Goal: Task Accomplishment & Management: Use online tool/utility

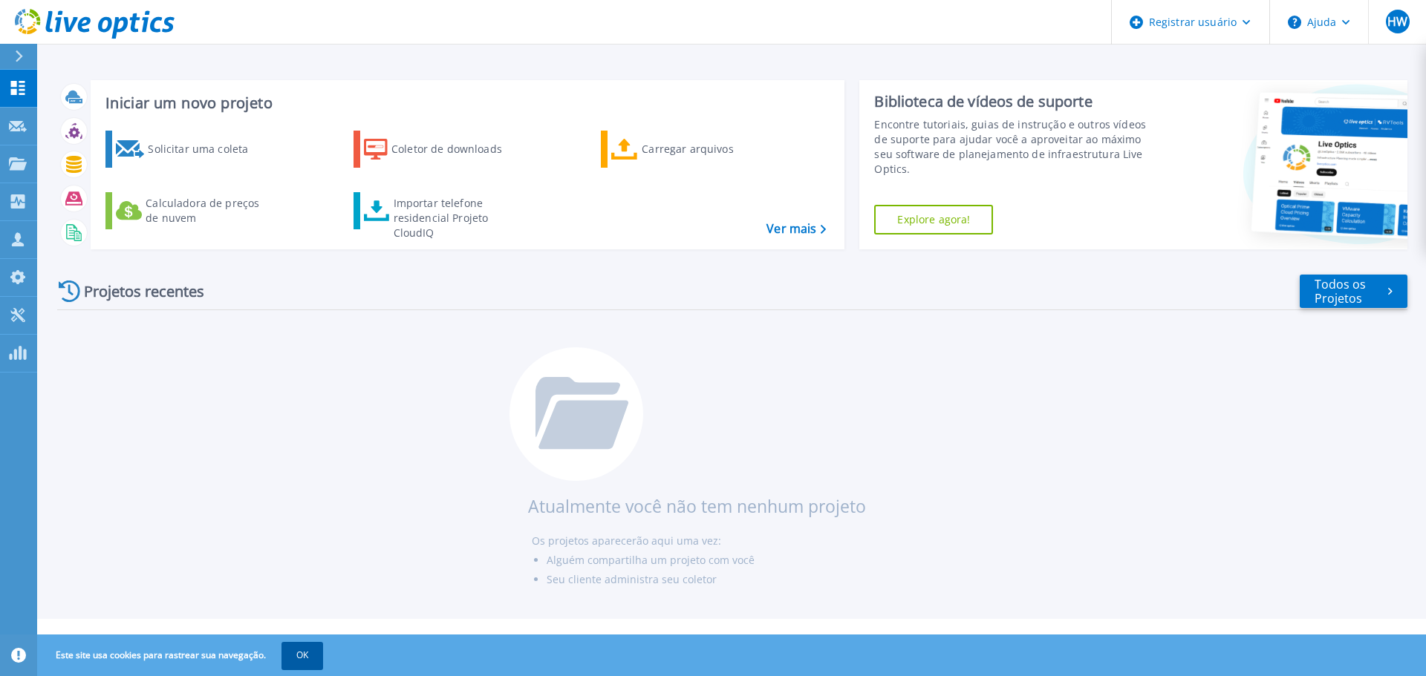
click at [299, 664] on button "OK" at bounding box center [302, 655] width 42 height 27
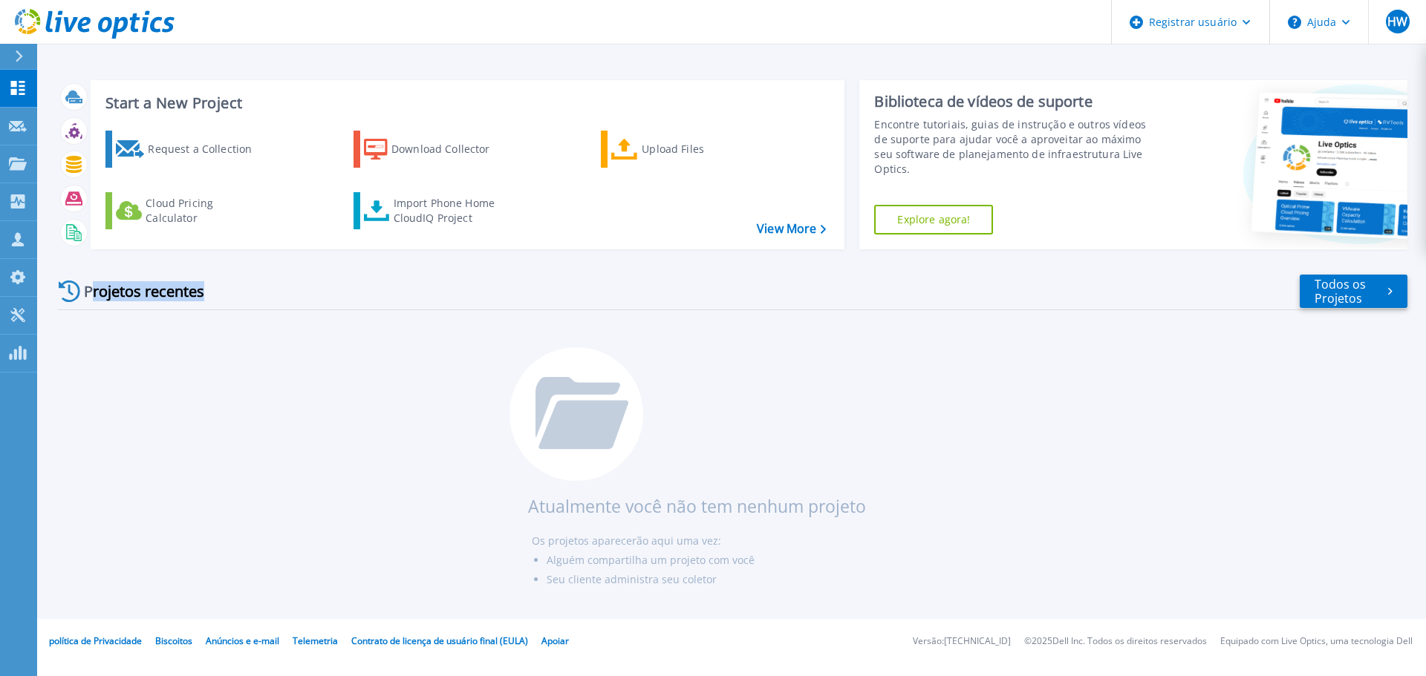
drag, startPoint x: 85, startPoint y: 257, endPoint x: 243, endPoint y: 282, distance: 160.2
click at [224, 282] on div "Projetos recentes Todos os Projetos Atualmente você não tem nenhum projeto Os p…" at bounding box center [732, 440] width 1350 height 358
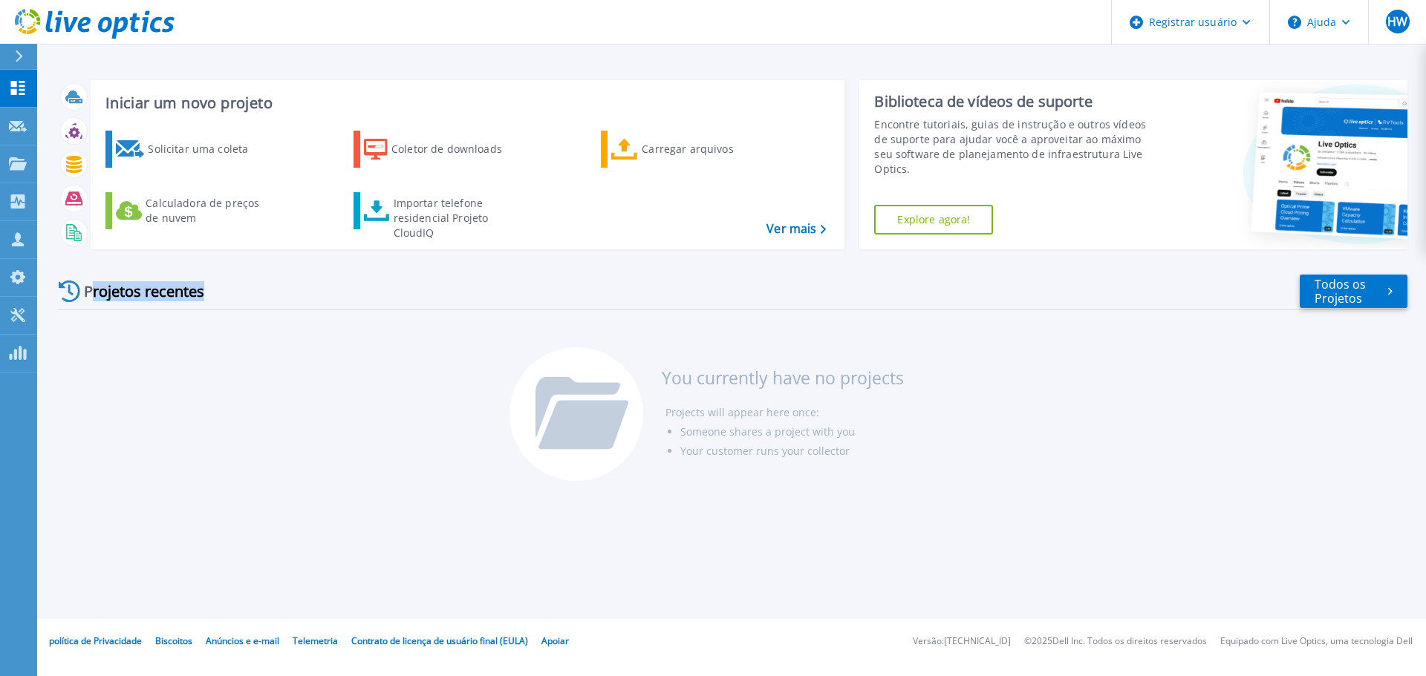
click at [274, 284] on div "Projetos recentes Todos os Projetos" at bounding box center [732, 291] width 1350 height 37
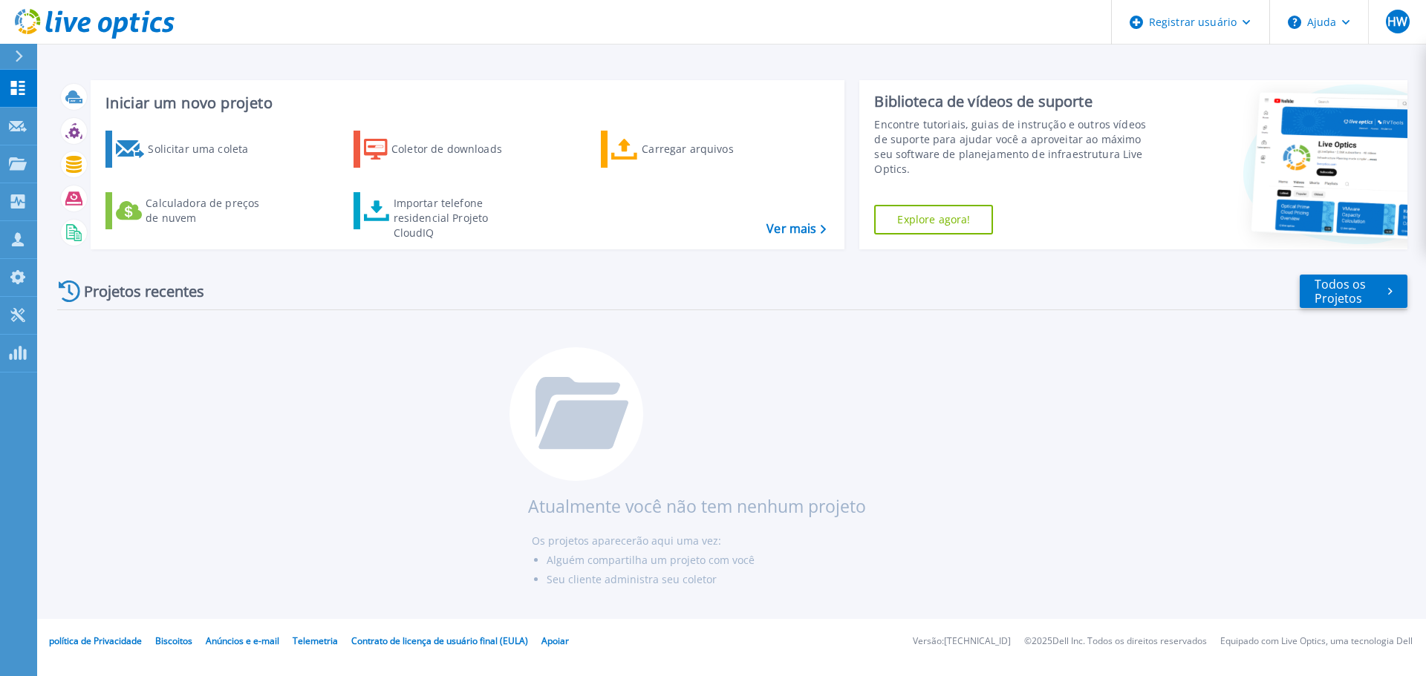
click at [26, 58] on div at bounding box center [25, 56] width 24 height 25
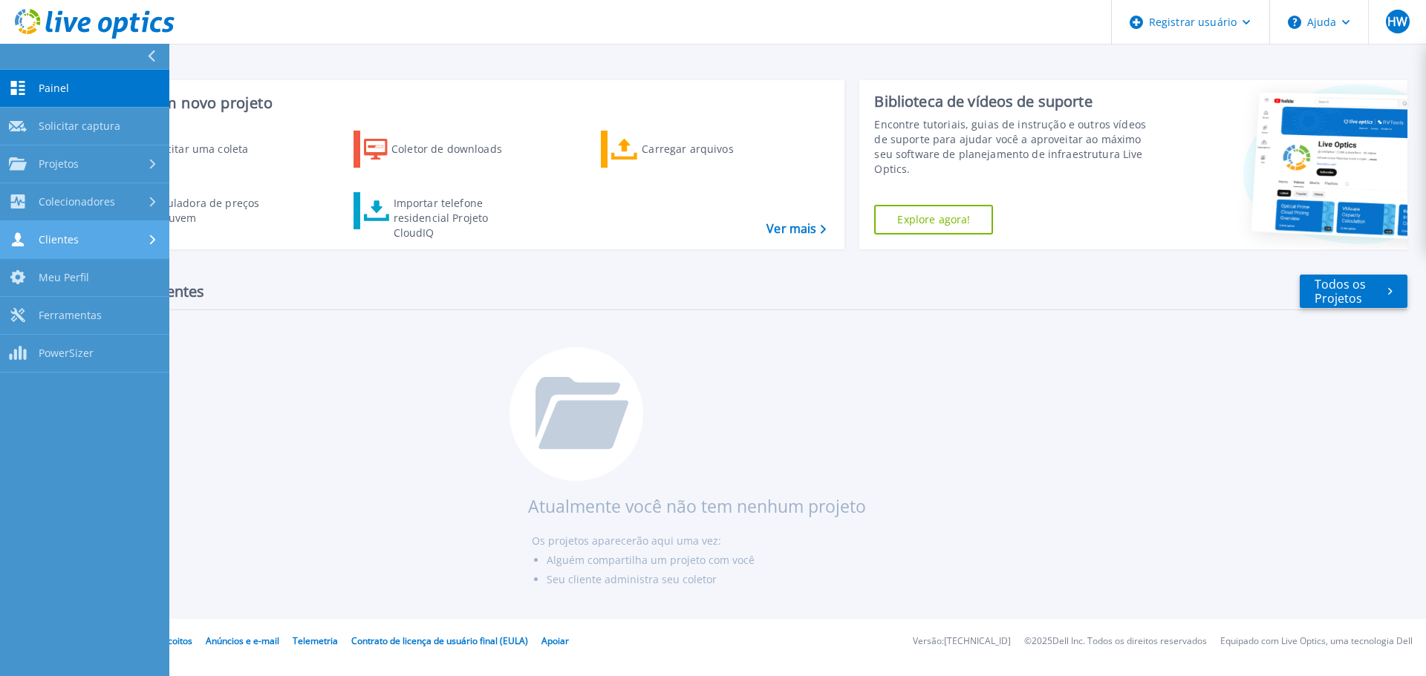
click at [105, 252] on link "Clientes Clientes" at bounding box center [84, 240] width 169 height 38
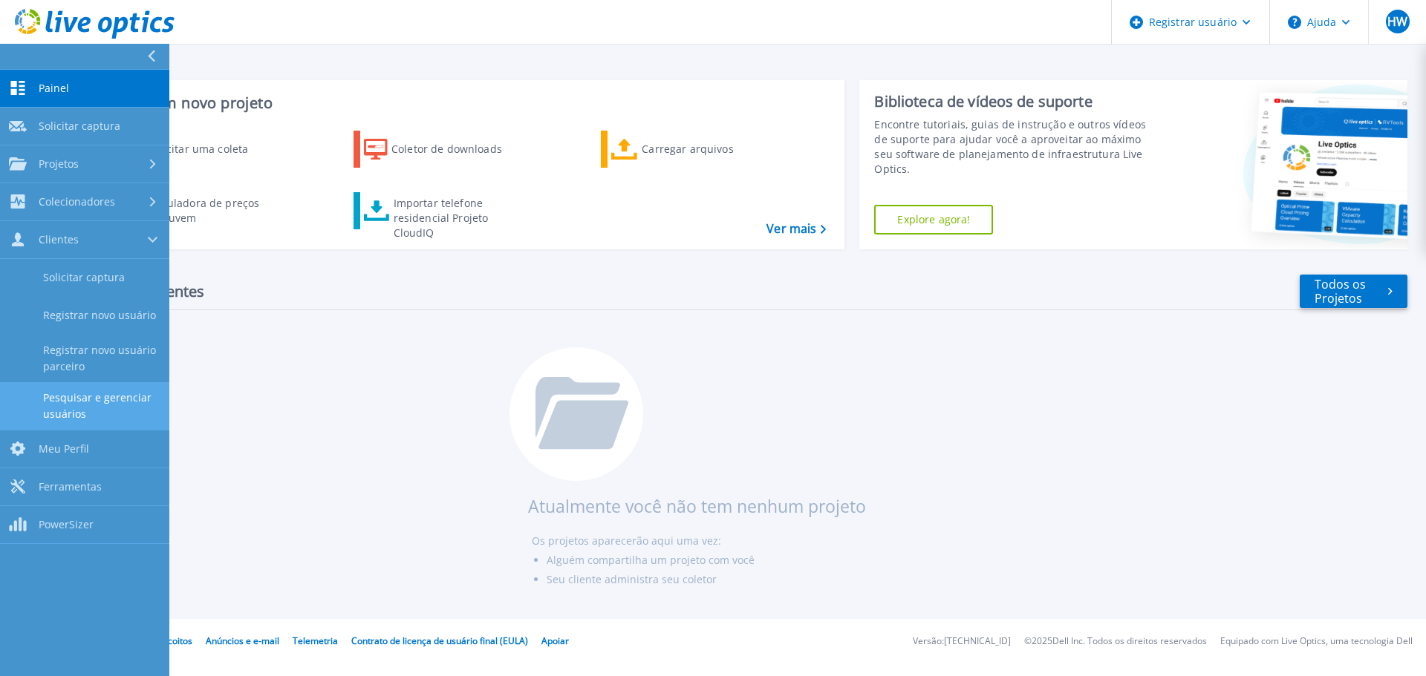
click at [124, 410] on font "Pesquisar e gerenciar usuários" at bounding box center [100, 406] width 115 height 33
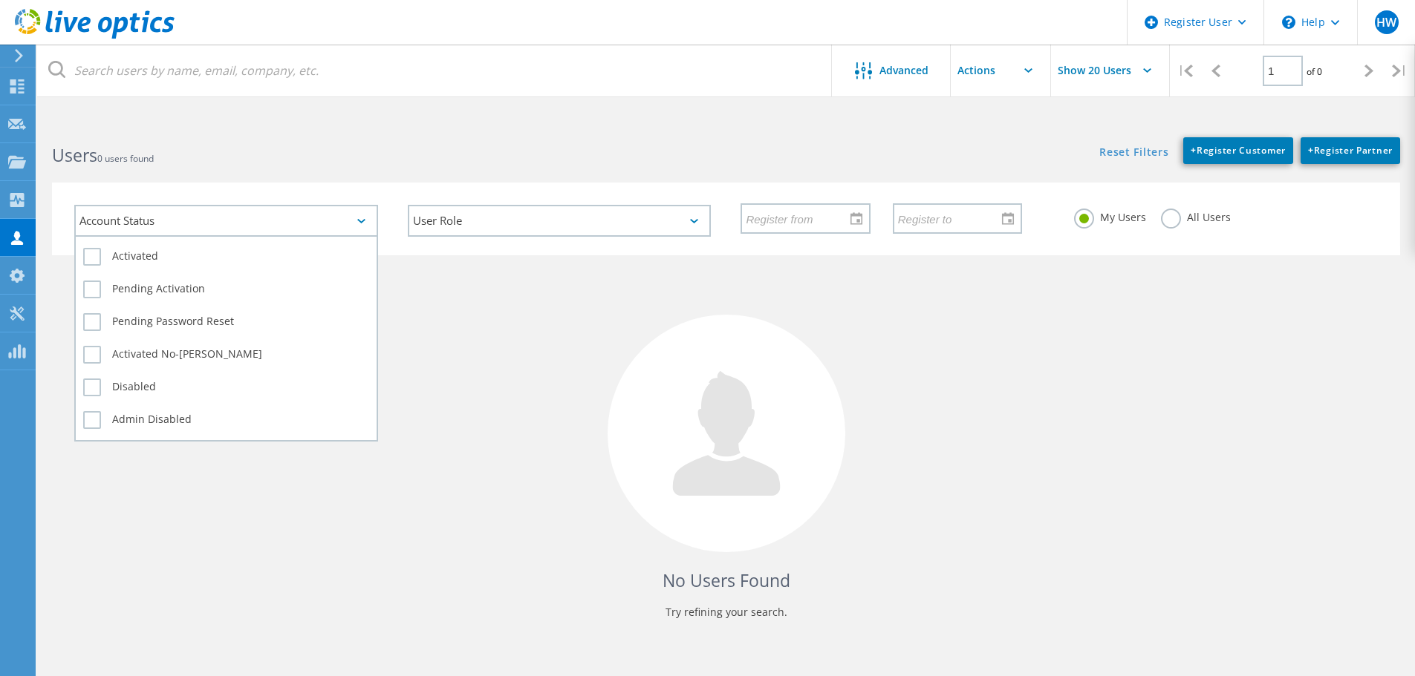
click at [340, 224] on div "Account Status" at bounding box center [226, 221] width 304 height 32
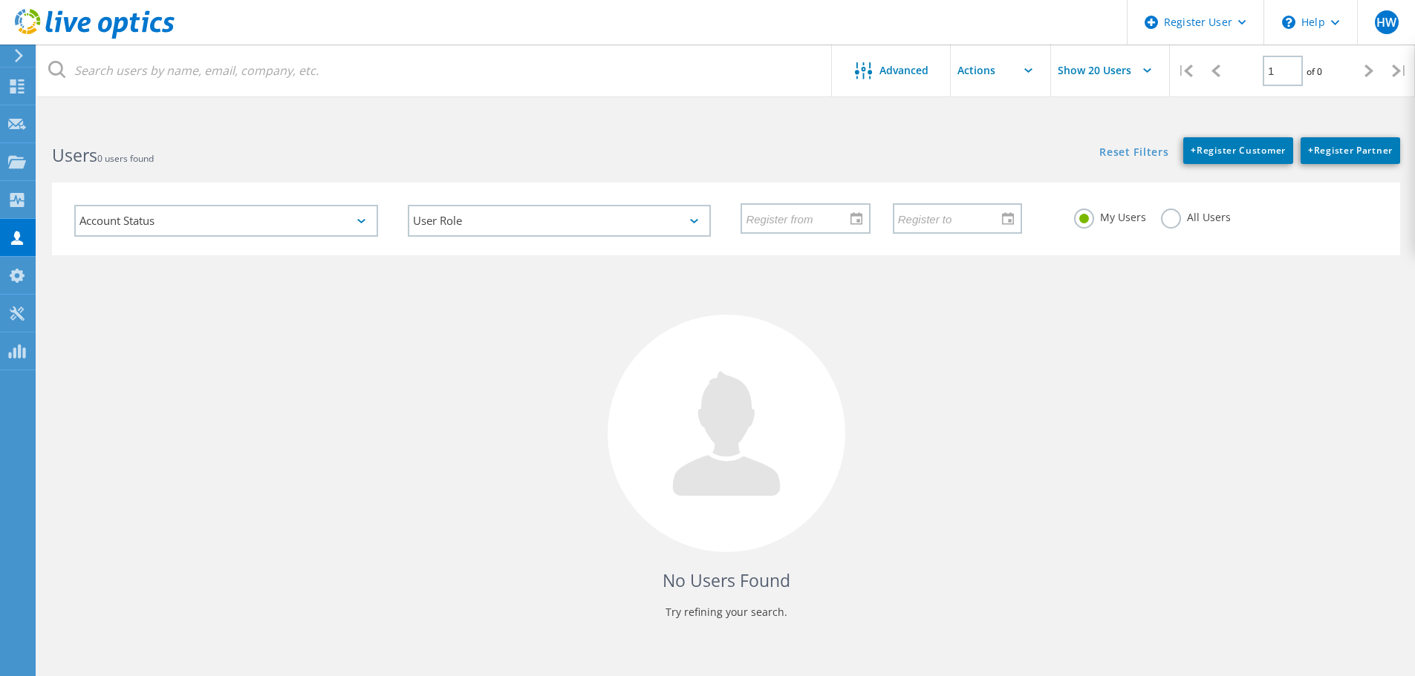
click at [19, 56] on icon at bounding box center [18, 55] width 11 height 13
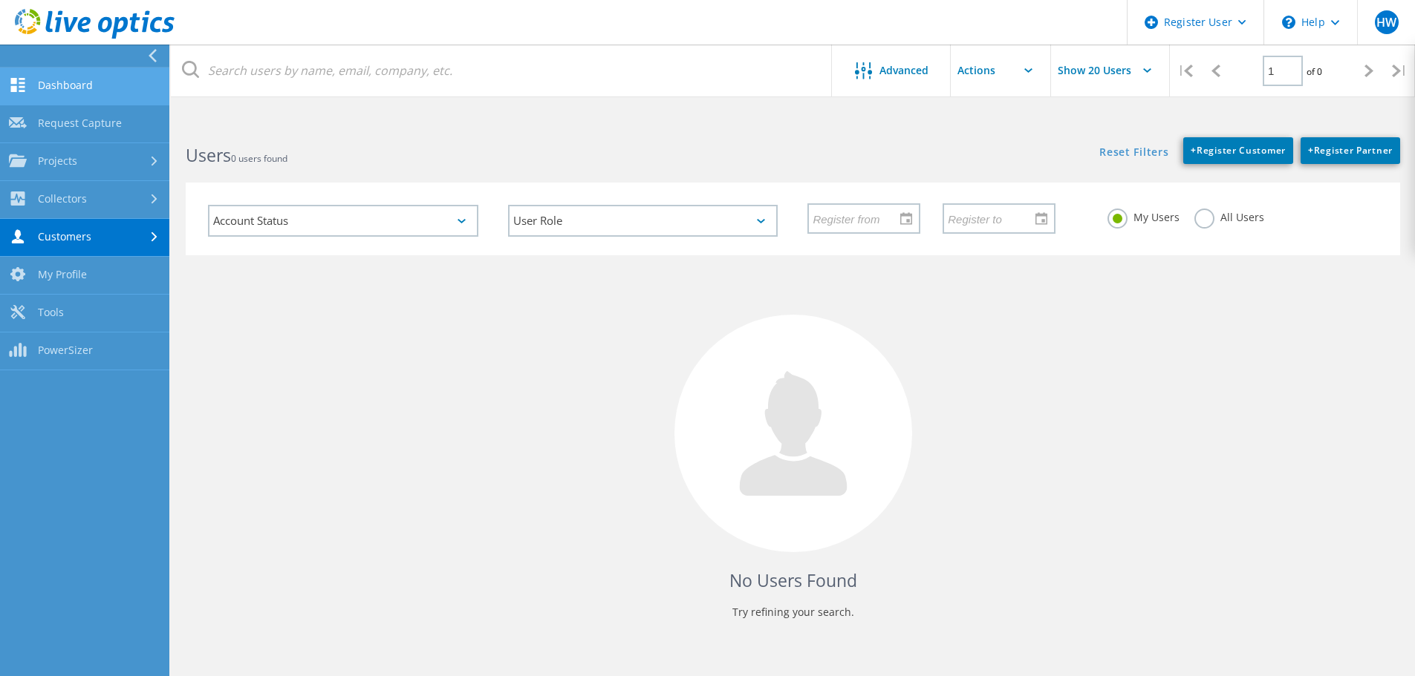
click at [130, 86] on link "Dashboard" at bounding box center [84, 87] width 169 height 38
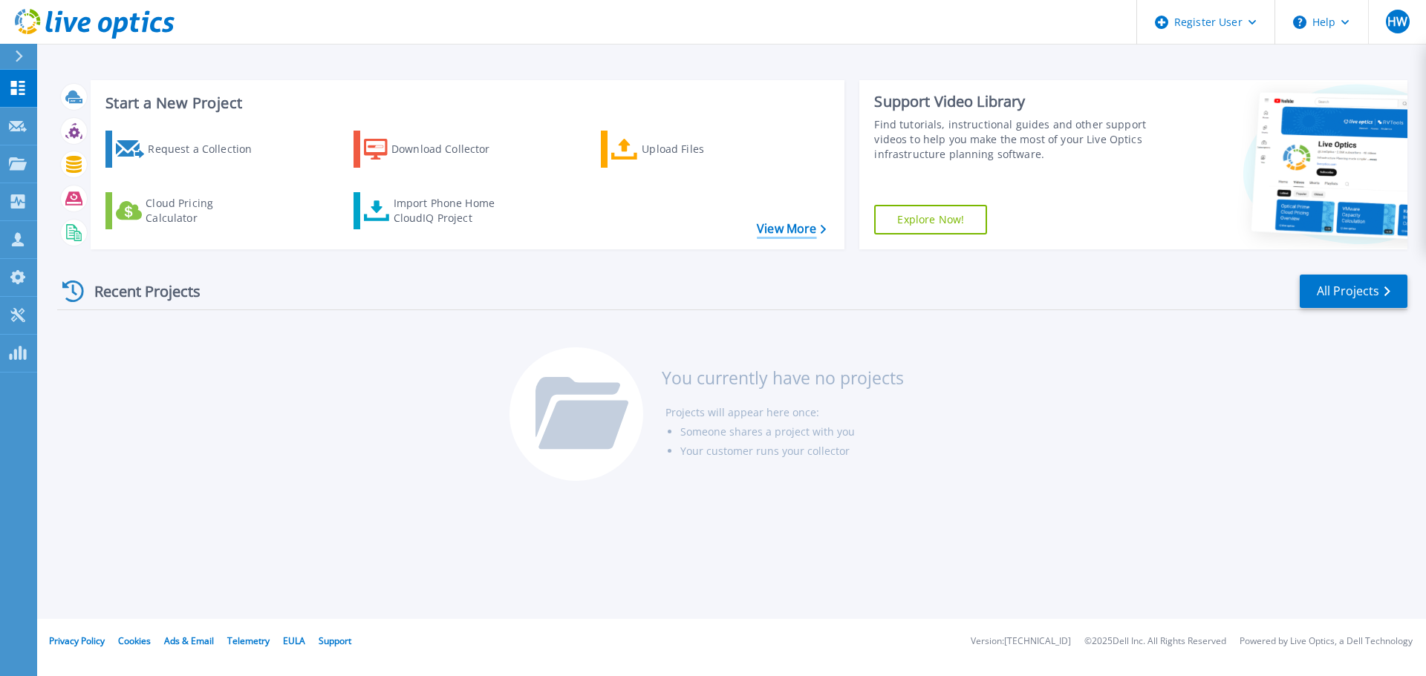
click at [761, 228] on link "View More" at bounding box center [791, 229] width 69 height 14
click at [1020, 41] on header "Register User Help HW Dell User Henrique Warren Henrique.Warren@dell.com Dell M…" at bounding box center [713, 22] width 1426 height 45
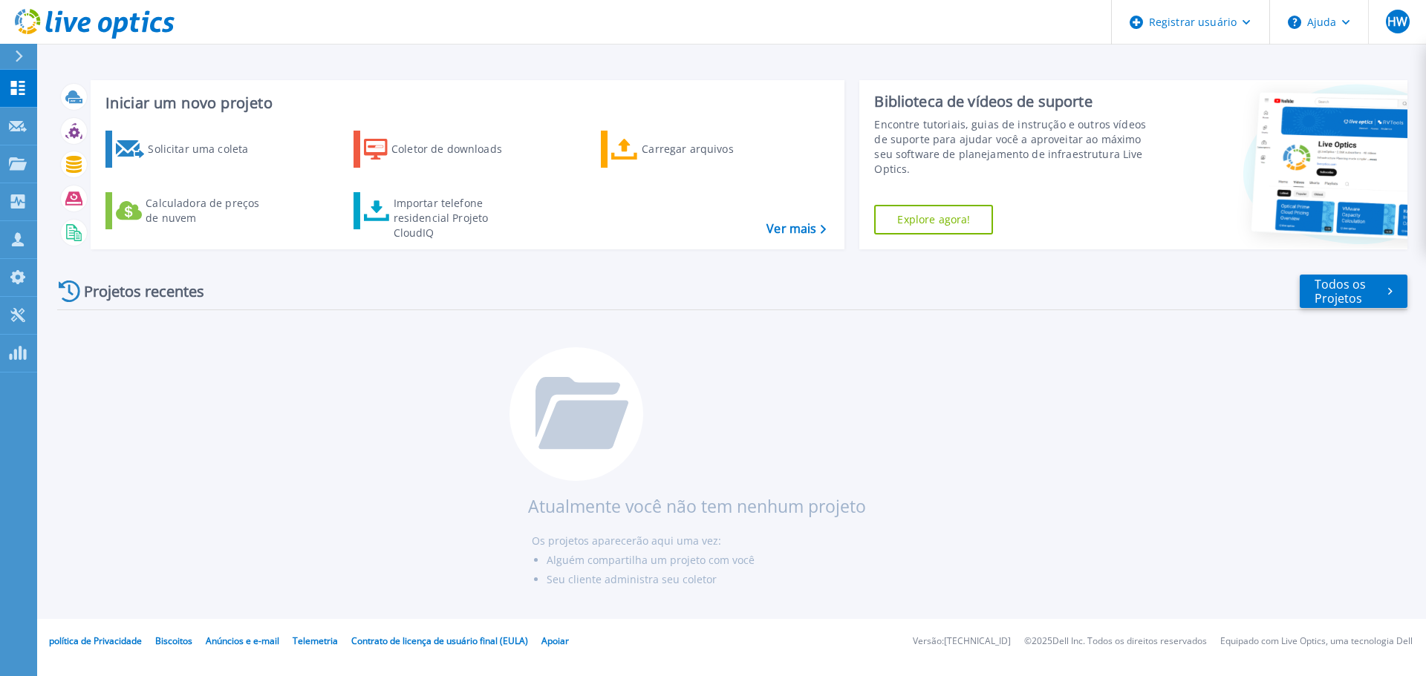
click at [12, 65] on button at bounding box center [18, 57] width 37 height 26
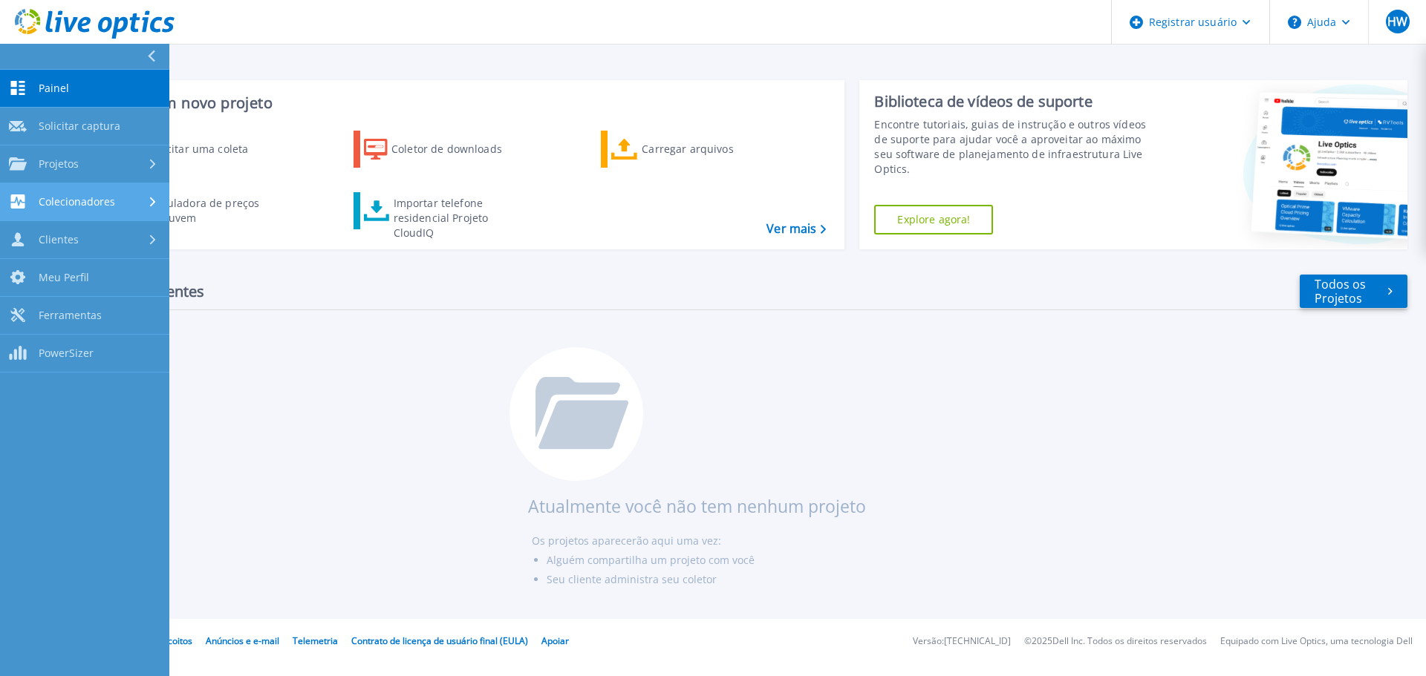
click at [116, 202] on div "Colecionadores" at bounding box center [84, 202] width 151 height 14
click at [114, 200] on div "Colecionadores" at bounding box center [84, 202] width 151 height 14
click at [127, 165] on div "Projetos" at bounding box center [84, 163] width 151 height 13
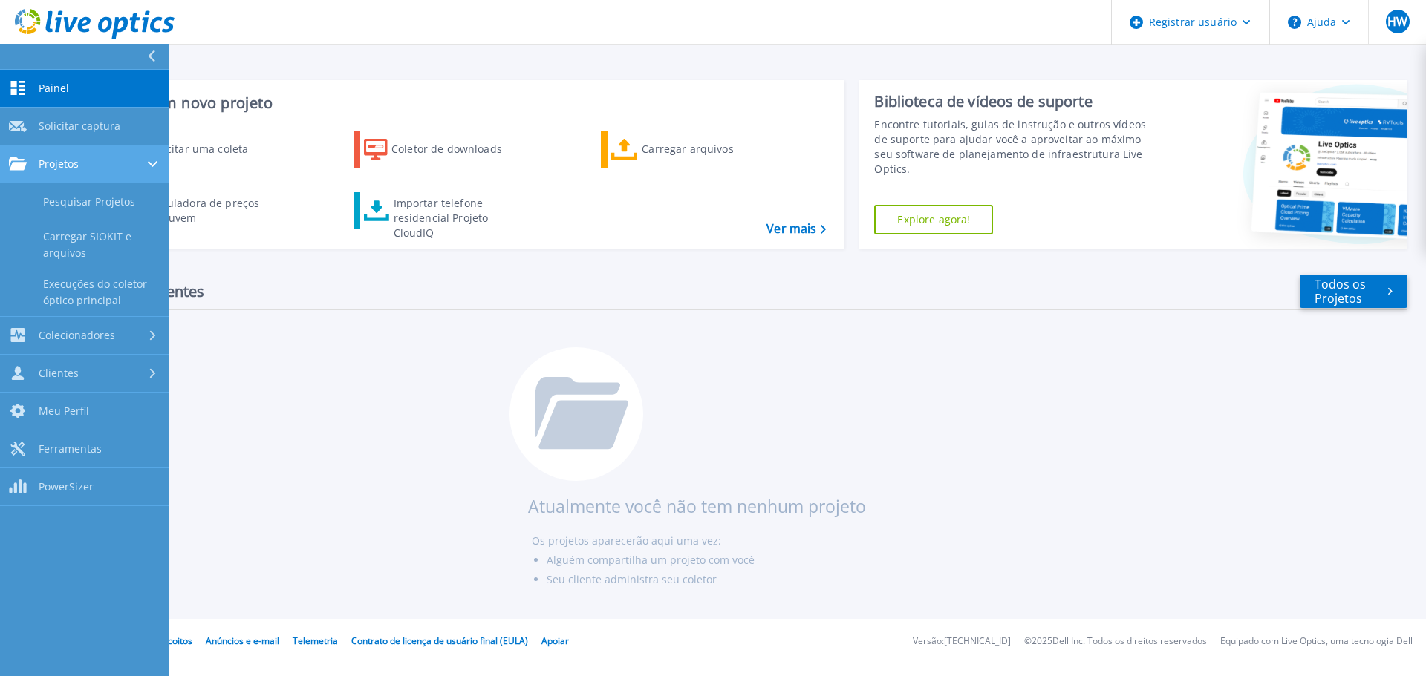
click at [125, 162] on div "Projetos" at bounding box center [84, 163] width 151 height 13
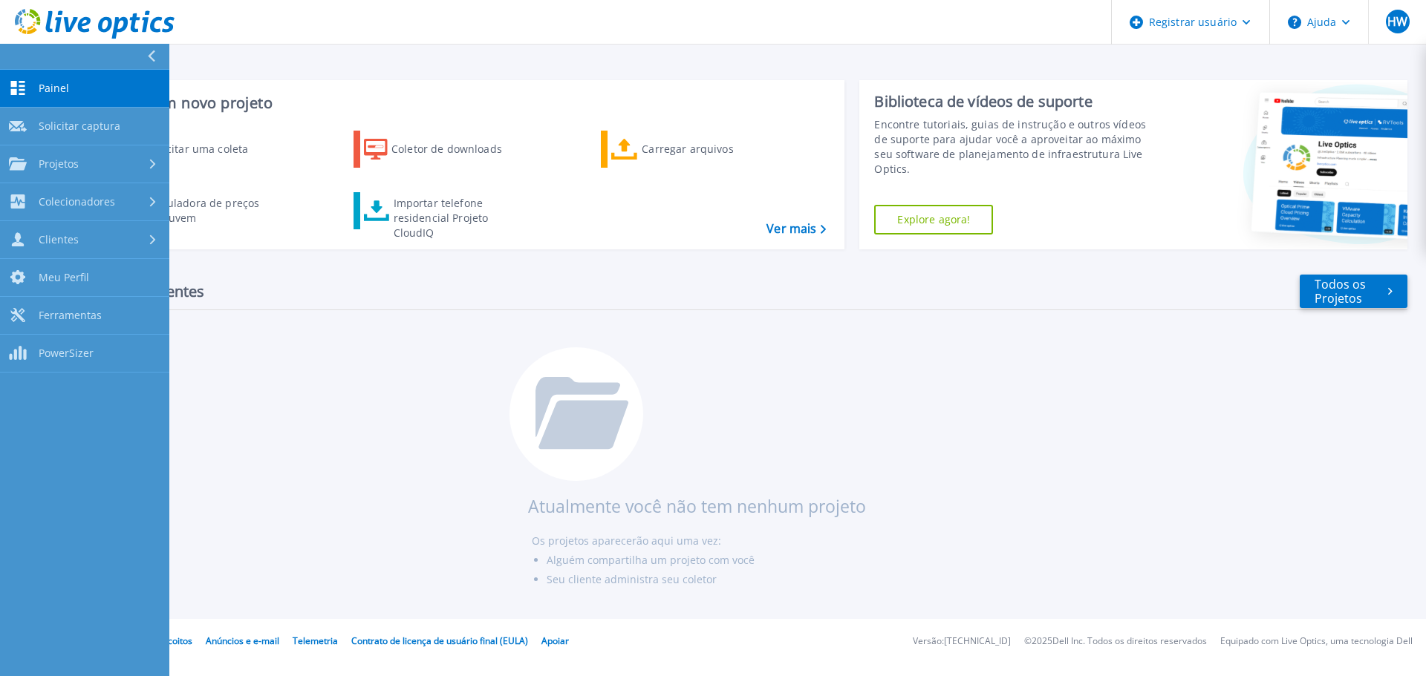
click at [128, 80] on link "Painel Painel" at bounding box center [84, 89] width 169 height 38
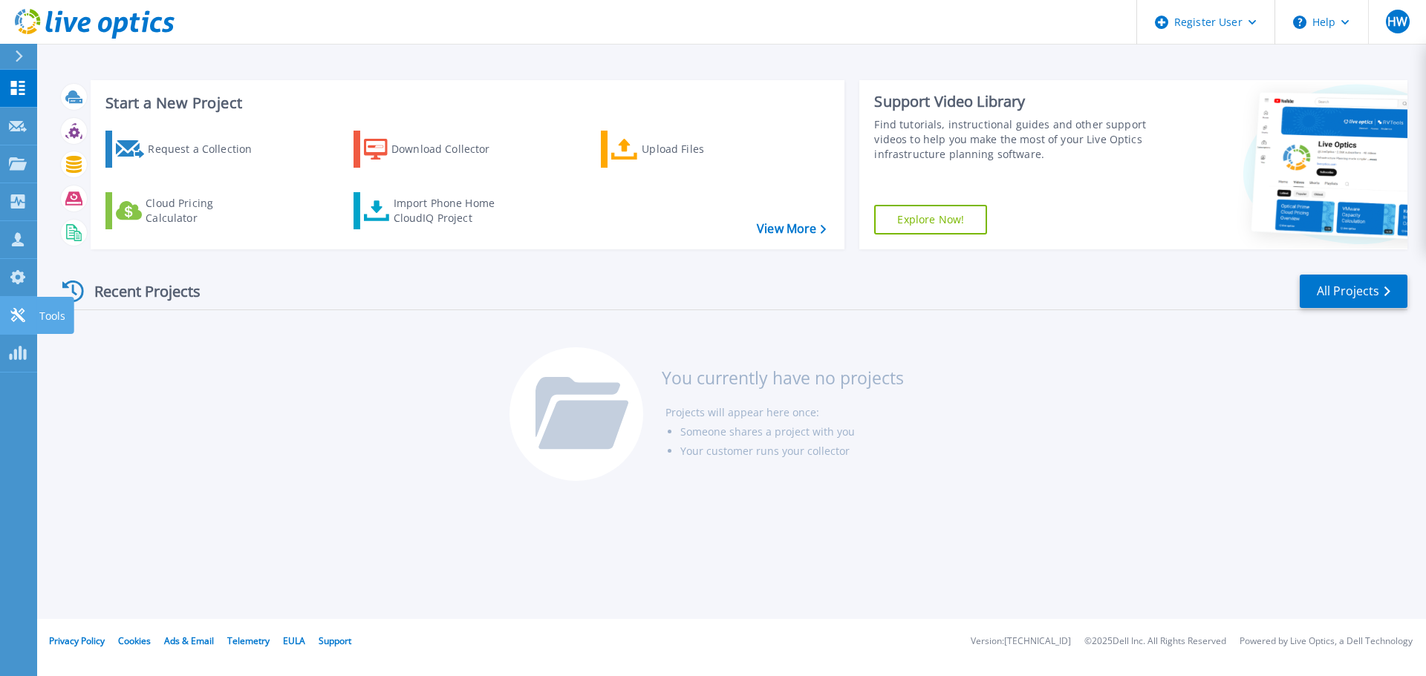
click at [21, 310] on icon at bounding box center [18, 315] width 18 height 14
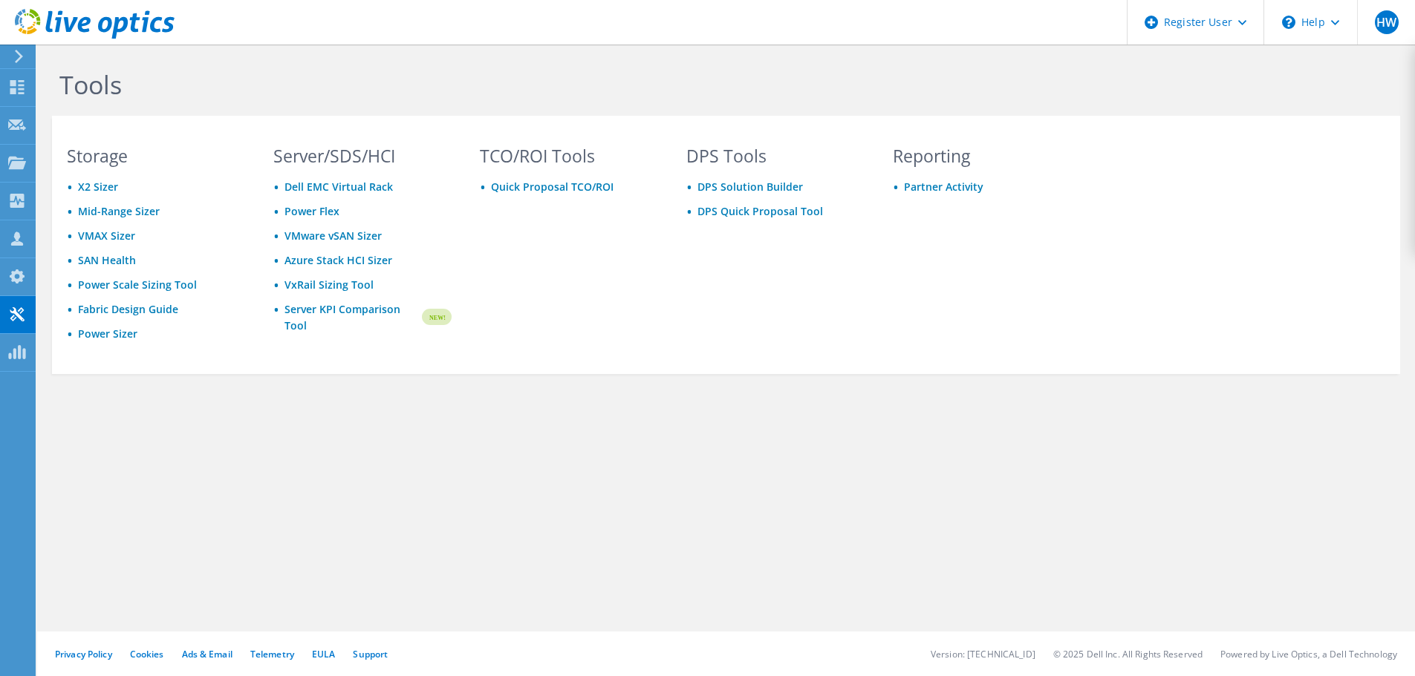
click at [11, 50] on div at bounding box center [16, 56] width 16 height 13
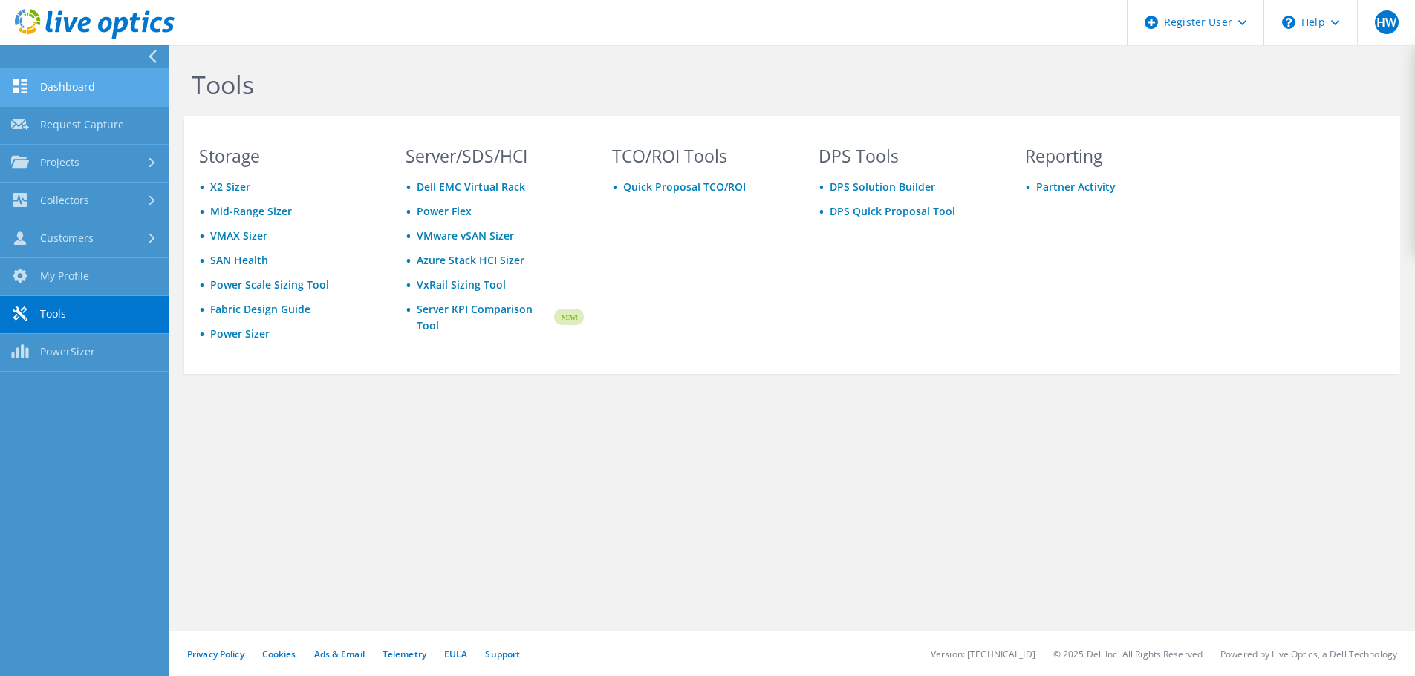
click at [87, 93] on link "Dashboard" at bounding box center [84, 88] width 169 height 38
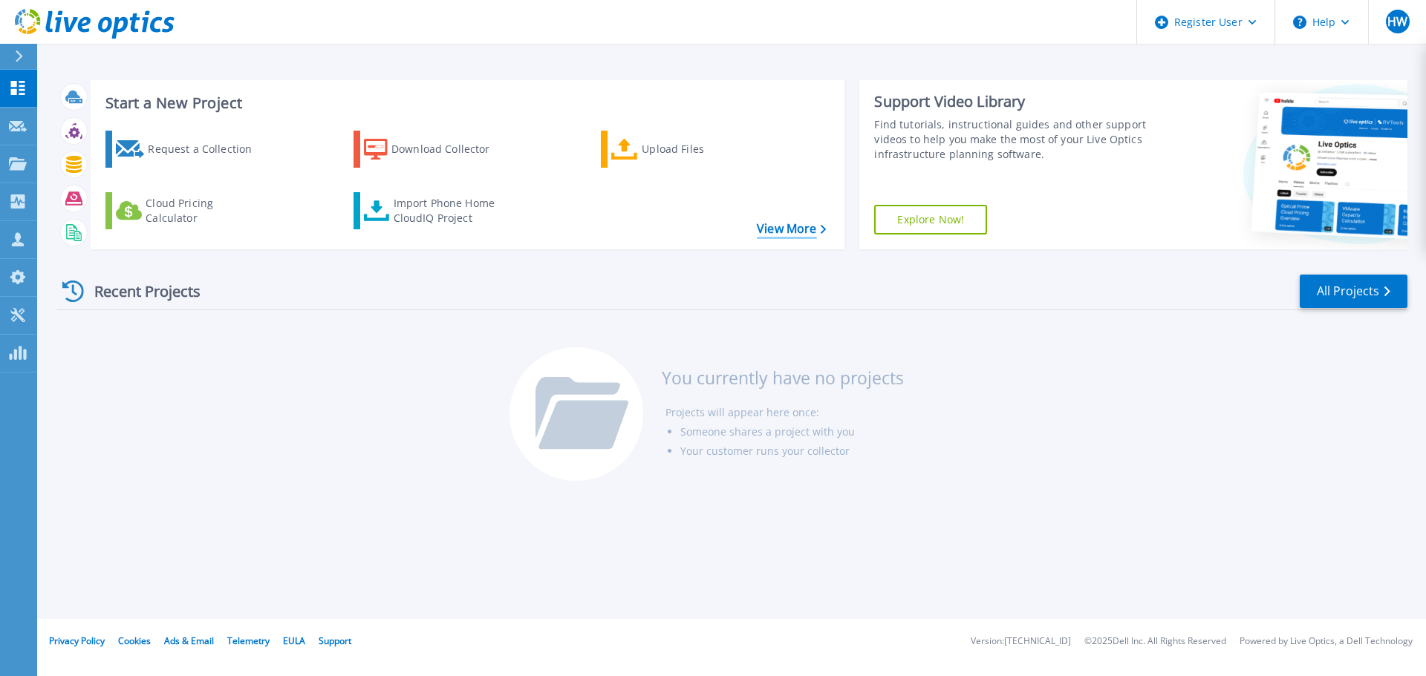
click at [801, 229] on link "View More" at bounding box center [791, 229] width 69 height 14
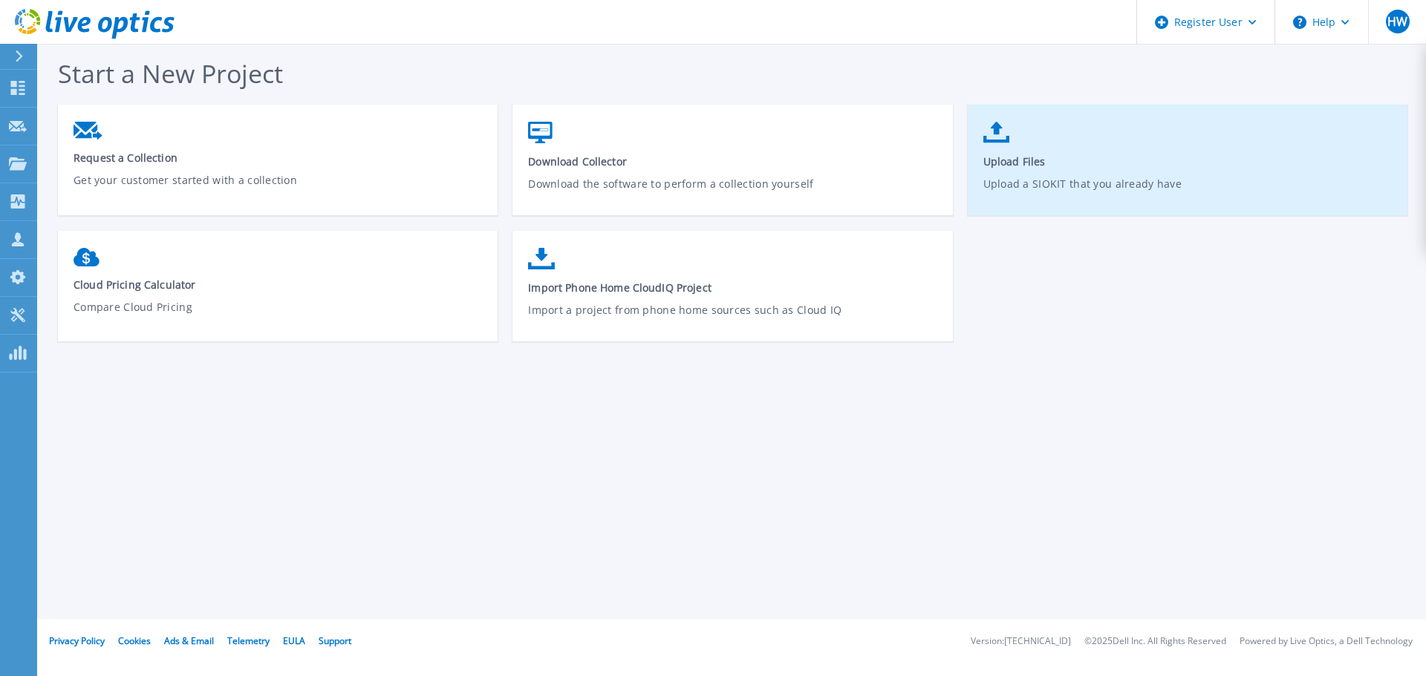
click at [1104, 123] on link "Upload Files Upload a SIOKIT that you already have" at bounding box center [1188, 167] width 440 height 106
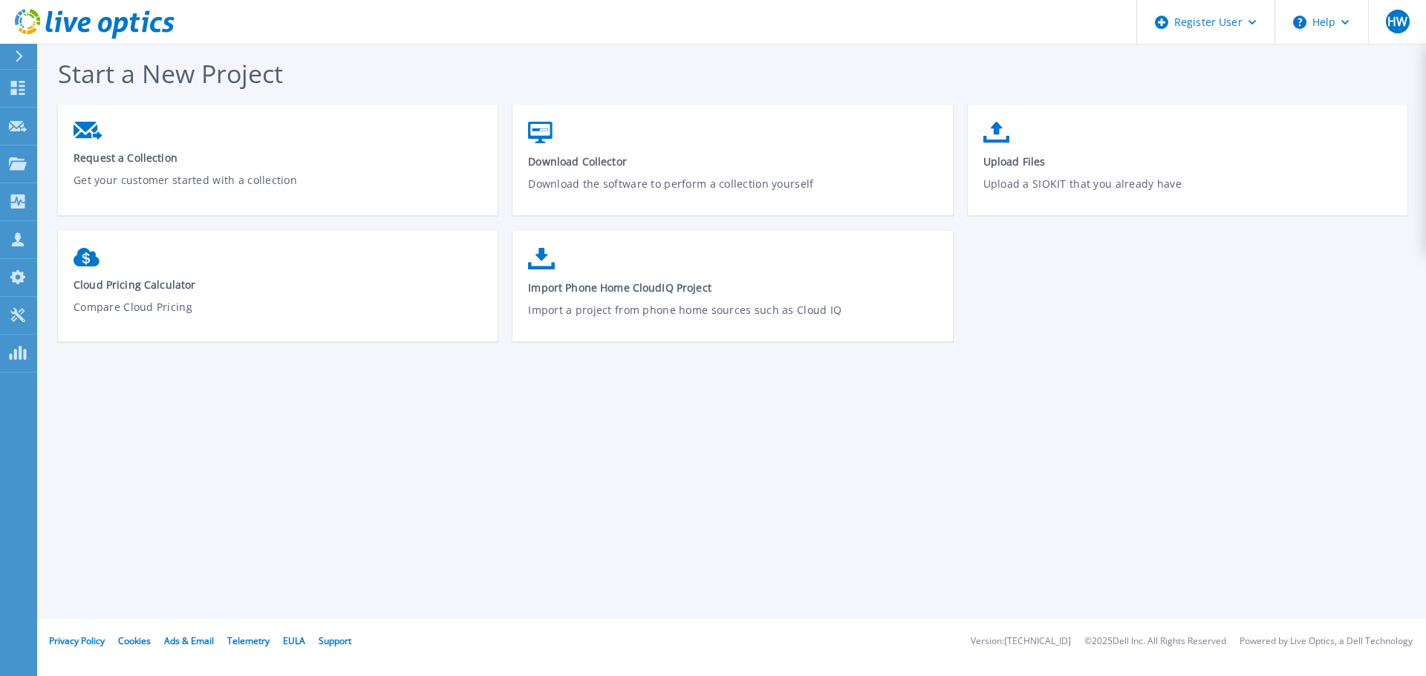
click at [57, 15] on icon at bounding box center [95, 24] width 160 height 30
